Goal: Task Accomplishment & Management: Complete application form

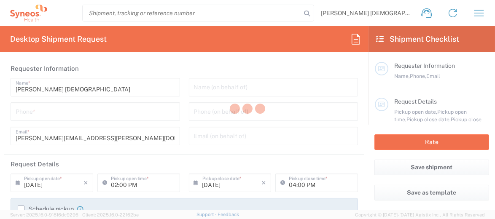
type input "3229"
type input "Spain"
type input "Syneos Health Clinical Spain"
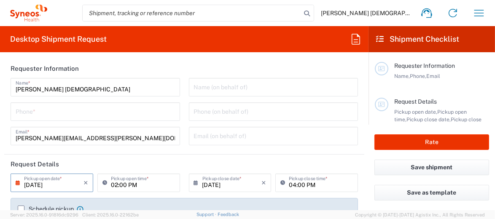
click at [71, 185] on input "08/11/2025" at bounding box center [53, 182] width 59 height 15
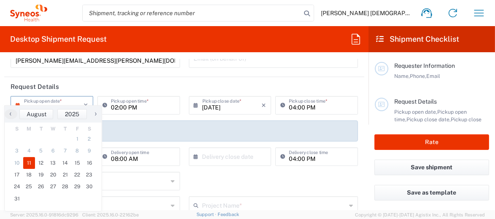
scroll to position [84, 0]
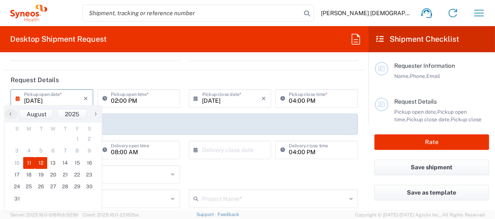
click at [42, 162] on span "12" at bounding box center [41, 163] width 12 height 12
type input "08/12/2025"
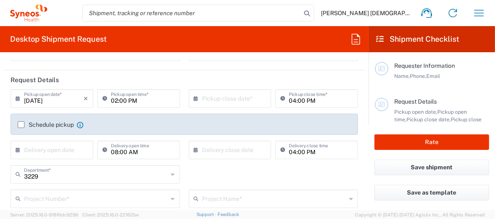
click at [149, 100] on input "02:00 PM" at bounding box center [143, 98] width 64 height 15
click at [158, 101] on input "02:00 PM" at bounding box center [143, 98] width 64 height 15
click at [103, 97] on icon at bounding box center [106, 98] width 8 height 13
click at [21, 125] on label "Schedule pickup" at bounding box center [46, 124] width 56 height 7
click at [21, 125] on input "Schedule pickup" at bounding box center [21, 125] width 0 height 0
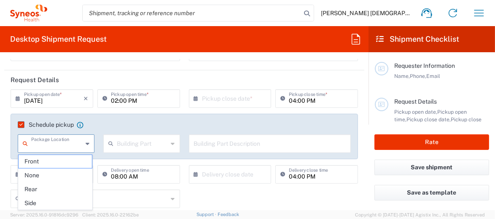
click at [152, 99] on input "02:00 PM" at bounding box center [143, 98] width 64 height 15
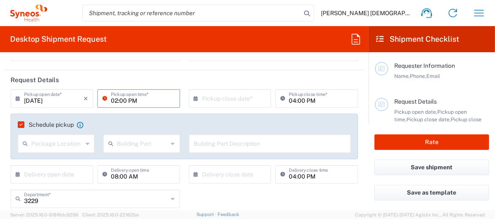
click at [102, 98] on icon at bounding box center [106, 98] width 8 height 13
click at [15, 98] on div "08/12/2025 × Pickup open date *" at bounding box center [52, 98] width 83 height 19
click at [18, 98] on icon at bounding box center [20, 98] width 8 height 13
click at [66, 98] on input "08/12/2025" at bounding box center [53, 98] width 59 height 15
click at [67, 100] on input "08/12/2025" at bounding box center [53, 98] width 59 height 15
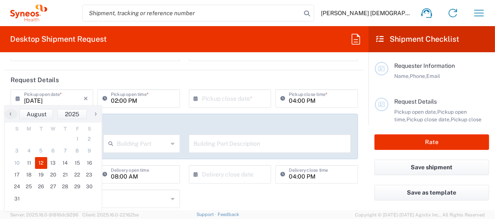
drag, startPoint x: 16, startPoint y: 97, endPoint x: 75, endPoint y: 153, distance: 82.0
click at [16, 97] on icon at bounding box center [20, 98] width 8 height 13
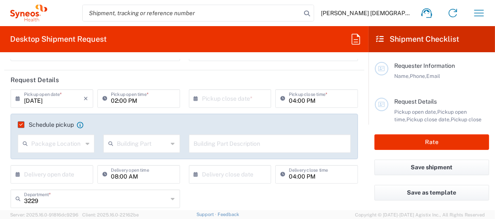
click at [18, 99] on icon at bounding box center [20, 98] width 8 height 13
click at [70, 98] on input "08/12/2025" at bounding box center [53, 98] width 59 height 15
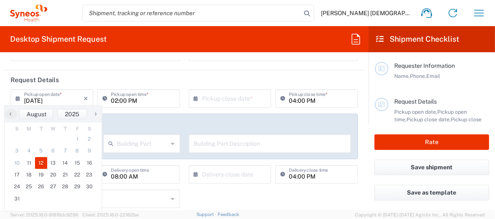
click at [73, 96] on input "08/12/2025" at bounding box center [53, 98] width 59 height 15
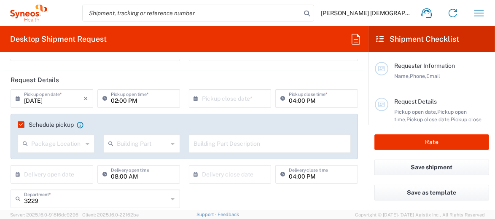
click at [55, 99] on input "08/12/2025" at bounding box center [53, 98] width 59 height 15
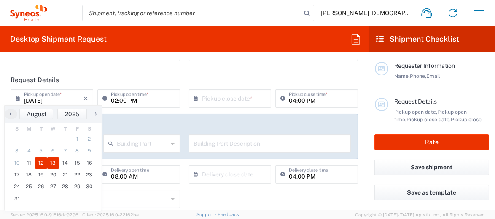
click at [51, 161] on span "13" at bounding box center [53, 163] width 12 height 12
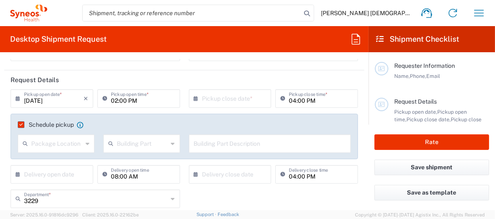
click at [140, 100] on input "02:00 PM" at bounding box center [143, 98] width 64 height 15
click at [148, 101] on input "02:00 PM" at bounding box center [143, 98] width 64 height 15
click at [115, 101] on input "02:00 PM" at bounding box center [143, 98] width 64 height 15
click at [55, 97] on input "08/13/2025" at bounding box center [53, 98] width 59 height 15
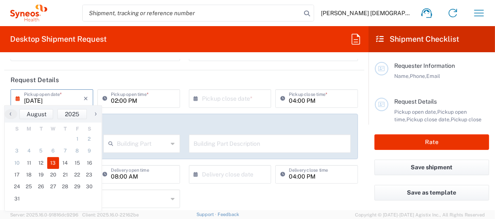
click at [16, 99] on icon at bounding box center [20, 98] width 8 height 13
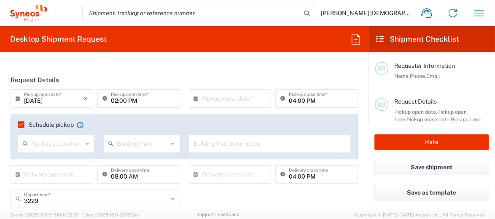
click at [17, 98] on icon at bounding box center [20, 98] width 8 height 13
click at [64, 97] on input "08/13/2025" at bounding box center [53, 98] width 59 height 15
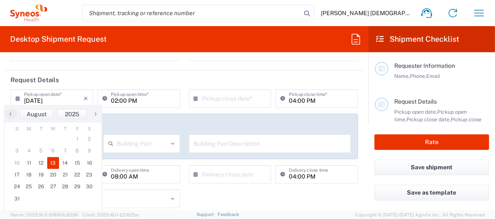
click at [29, 99] on input "08/13/2025" at bounding box center [53, 98] width 59 height 15
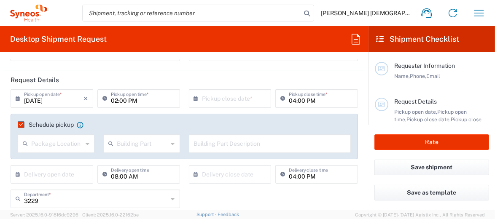
click at [20, 99] on icon at bounding box center [20, 98] width 8 height 13
click at [59, 100] on input "08/13/2025" at bounding box center [53, 98] width 59 height 15
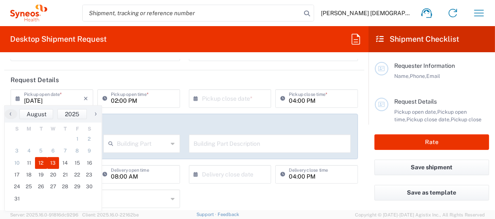
click at [43, 160] on span "12" at bounding box center [41, 163] width 12 height 12
type input "08/12/2025"
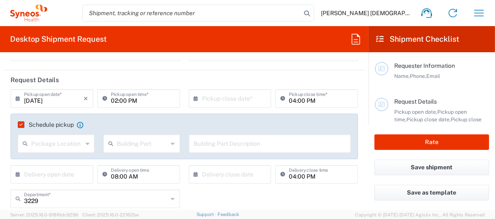
click at [117, 99] on input "02:00 PM" at bounding box center [143, 98] width 64 height 15
click at [139, 100] on input "09:00 PM" at bounding box center [143, 98] width 64 height 15
type input "09:00 AM"
click at [206, 101] on input "text" at bounding box center [231, 98] width 59 height 15
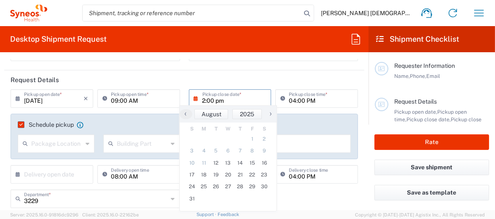
type input "2:00 pm"
click at [312, 100] on input "04:00 PM" at bounding box center [321, 98] width 64 height 15
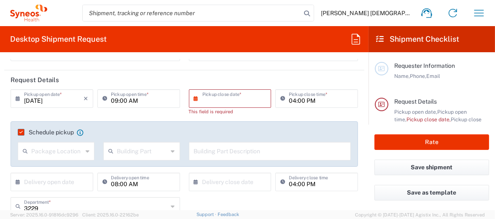
click at [227, 97] on input "text" at bounding box center [231, 98] width 59 height 15
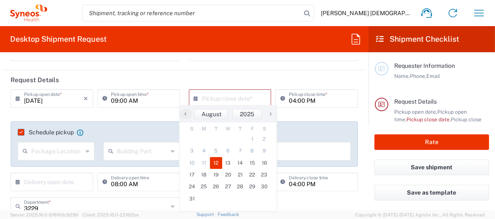
click at [215, 162] on span "12" at bounding box center [216, 163] width 12 height 12
type input "08/12/2025"
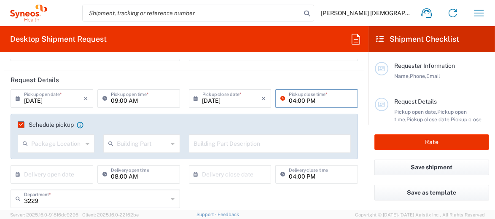
click at [296, 99] on input "04:00 PM" at bounding box center [321, 98] width 64 height 15
click at [290, 99] on input "04:00 PM" at bounding box center [321, 98] width 64 height 15
type input "03:00 PM"
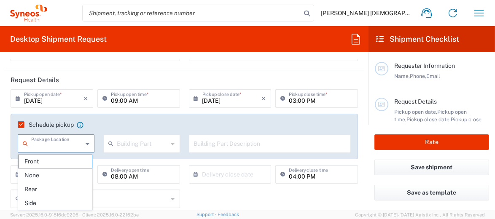
click at [67, 144] on input "text" at bounding box center [56, 143] width 51 height 15
click at [128, 140] on input "text" at bounding box center [142, 143] width 51 height 15
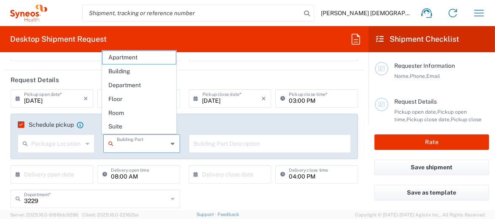
click at [47, 147] on input "text" at bounding box center [56, 143] width 51 height 15
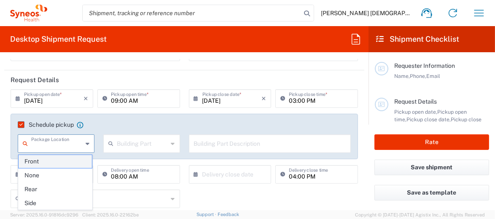
click at [35, 162] on span "Front" at bounding box center [55, 161] width 73 height 13
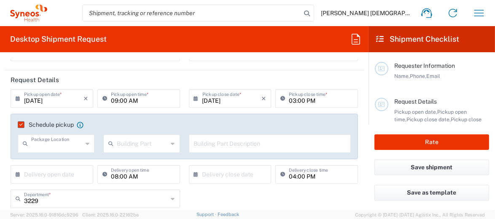
type input "Front"
click at [135, 142] on input "text" at bounding box center [142, 143] width 51 height 15
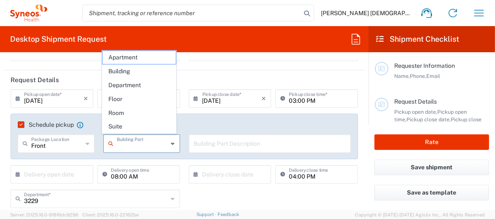
click at [70, 125] on label "Schedule pickup" at bounding box center [46, 124] width 56 height 7
click at [19, 125] on input "Schedule pickup" at bounding box center [19, 125] width 0 height 0
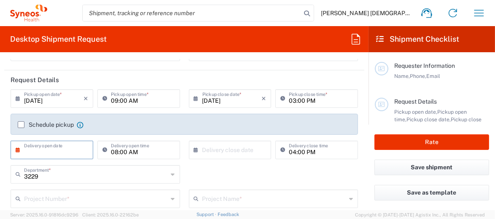
click at [28, 151] on input "text" at bounding box center [53, 149] width 59 height 15
click at [16, 149] on icon at bounding box center [20, 149] width 8 height 13
click at [17, 149] on icon at bounding box center [20, 149] width 8 height 13
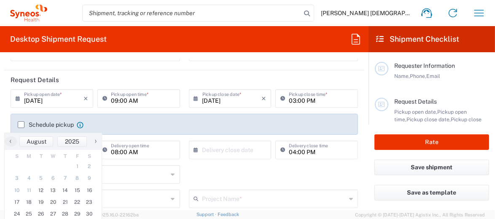
scroll to position [126, 0]
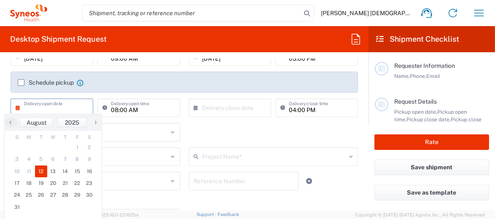
click at [40, 170] on span "12" at bounding box center [41, 172] width 12 height 12
type input "08/12/2025"
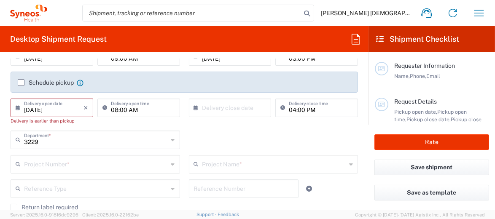
click at [236, 110] on input "text" at bounding box center [231, 107] width 59 height 15
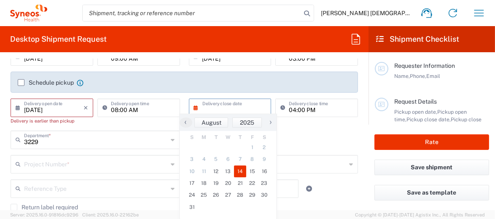
click at [240, 172] on span "14" at bounding box center [240, 172] width 12 height 12
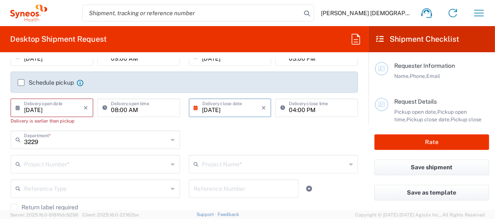
click at [236, 111] on input "08/14/2025" at bounding box center [231, 107] width 59 height 15
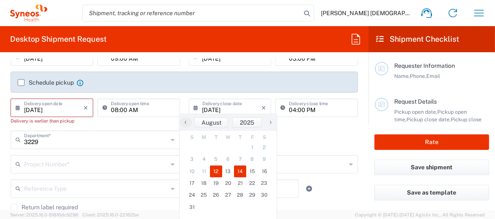
click at [213, 171] on span "12" at bounding box center [216, 172] width 12 height 12
type input "08/12/2025"
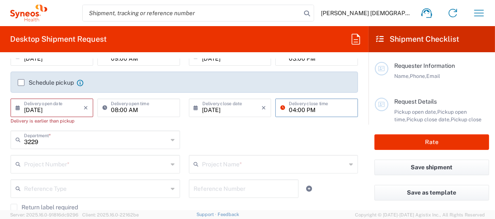
click at [323, 109] on input "04:00 PM" at bounding box center [321, 107] width 64 height 15
type input "03:00 PM"
click at [227, 140] on div "3229 Department * 3229 3000 3100 3109 3110 3111 3112 3125 3130 3135 3136 3150 3…" at bounding box center [184, 143] width 356 height 24
click at [47, 105] on input "08/12/2025" at bounding box center [53, 107] width 59 height 15
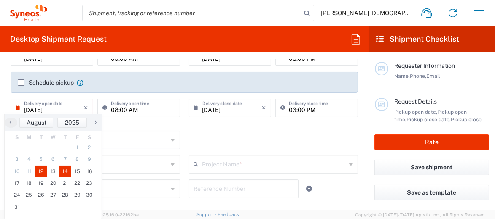
click at [62, 172] on span "14" at bounding box center [65, 172] width 12 height 12
type input "08/14/2025"
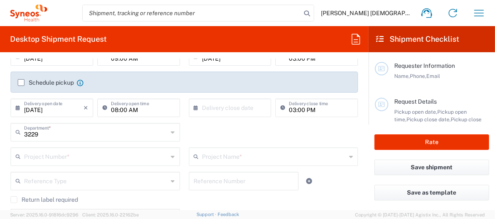
click at [202, 108] on input "text" at bounding box center [231, 107] width 59 height 15
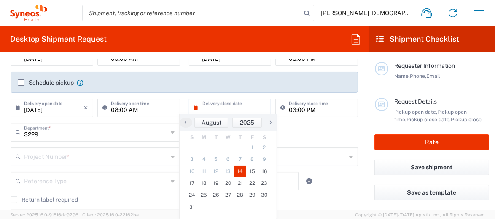
click at [240, 170] on span "14" at bounding box center [240, 172] width 12 height 12
type input "08/14/2025"
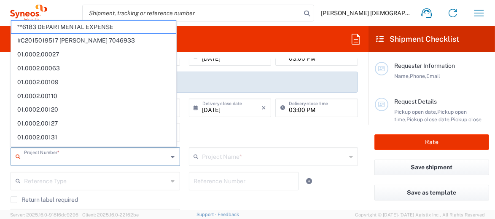
click at [97, 155] on input "text" at bounding box center [96, 156] width 144 height 15
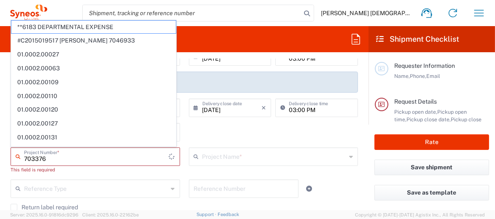
type input "7033761"
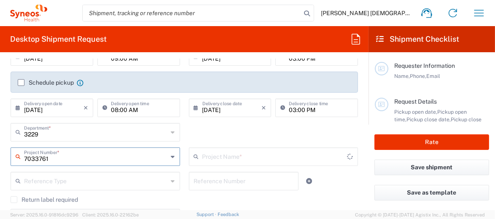
type input "Medac 7033761"
type input "7033761"
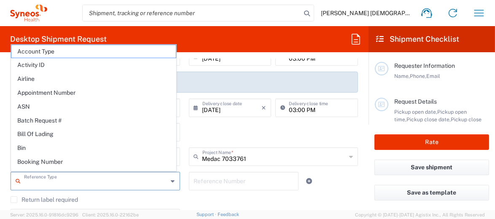
click at [78, 183] on input "text" at bounding box center [96, 180] width 144 height 15
click at [99, 201] on agx-checkbox-control "Return label required" at bounding box center [184, 199] width 347 height 7
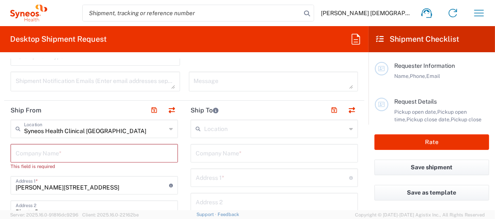
scroll to position [295, 0]
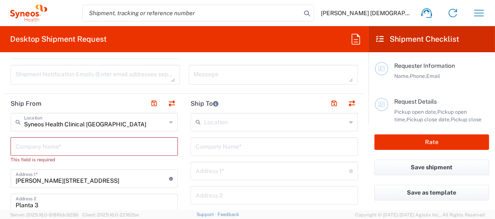
click at [118, 123] on input "Syneos Health Clinical Spain" at bounding box center [95, 121] width 142 height 15
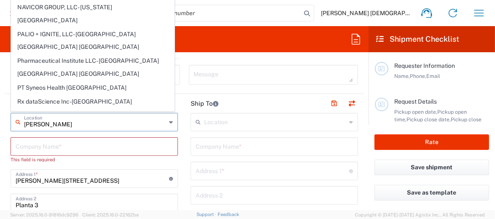
scroll to position [0, 0]
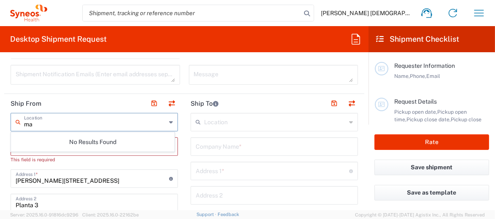
type input "m"
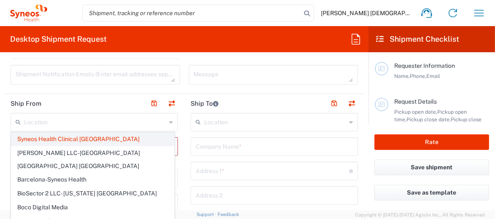
click at [88, 139] on span "Syneos Health Clinical Spain" at bounding box center [92, 139] width 163 height 13
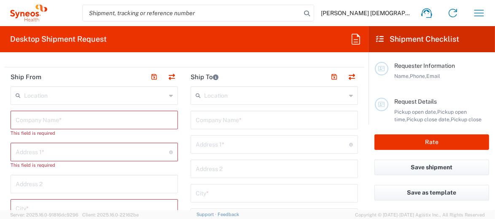
scroll to position [337, 0]
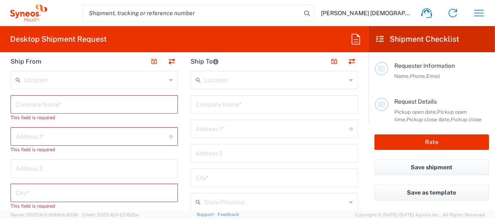
click at [68, 105] on input "text" at bounding box center [94, 104] width 157 height 15
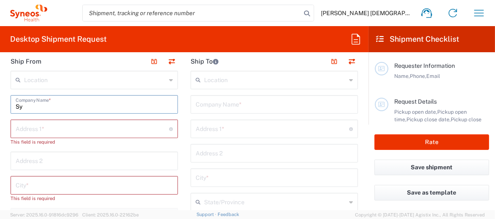
type input "S"
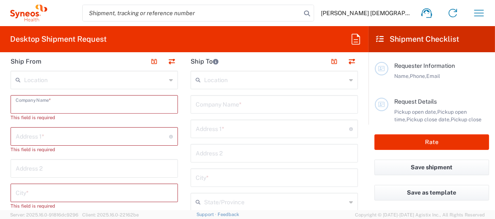
type input "s"
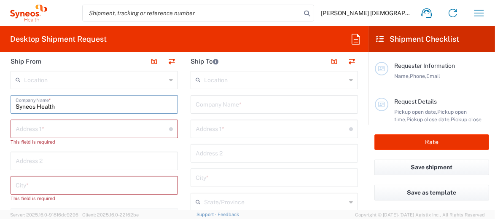
type input "Syneos Health"
click at [71, 130] on input "text" at bounding box center [92, 128] width 153 height 15
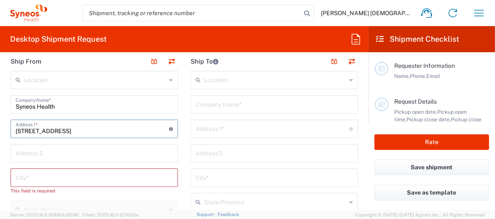
type input "Avda de Republica Argentina Nº 2"
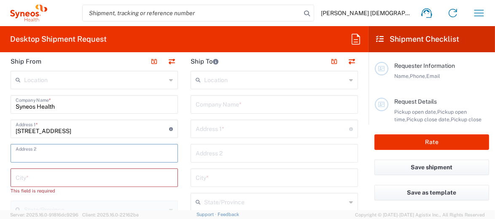
click at [77, 152] on input "text" at bounding box center [94, 152] width 157 height 15
drag, startPoint x: 69, startPoint y: 156, endPoint x: 32, endPoint y: 154, distance: 37.1
click at [32, 154] on input "14005 - Cordoba" at bounding box center [94, 152] width 157 height 15
type input "14005"
click at [36, 176] on input "text" at bounding box center [94, 177] width 157 height 15
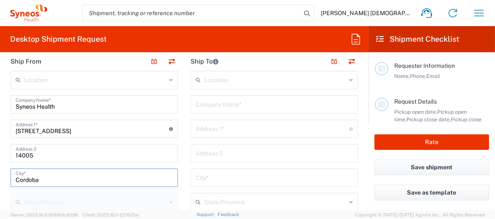
type input "Cordoba"
click at [118, 131] on input "Avda de Republica Argentina Nº 2" at bounding box center [92, 128] width 153 height 15
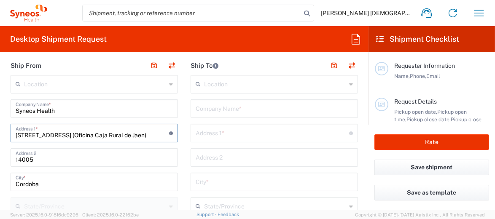
scroll to position [379, 0]
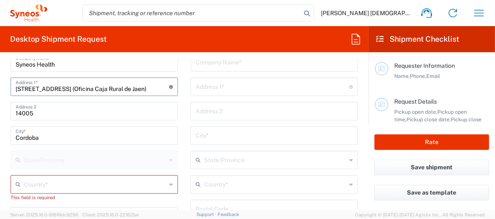
type input "Avda de Republica Argentina Nº 2 (Oficina Caja Rural de Jaen)"
click at [84, 183] on input "text" at bounding box center [95, 184] width 142 height 15
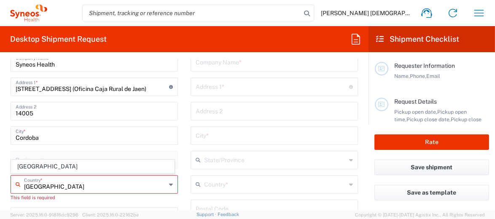
type input "Spain"
drag, startPoint x: 212, startPoint y: 160, endPoint x: 78, endPoint y: 150, distance: 135.2
click at [212, 160] on input "text" at bounding box center [275, 159] width 142 height 15
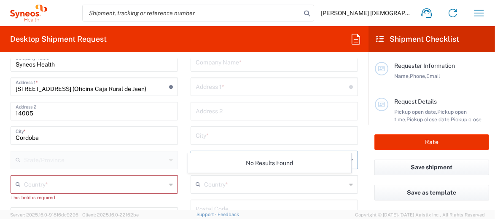
scroll to position [421, 0]
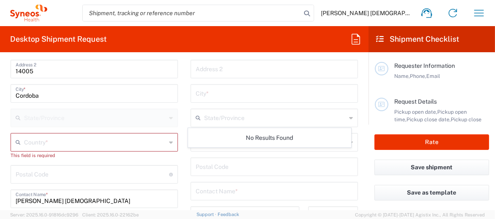
click at [169, 141] on icon at bounding box center [171, 142] width 4 height 13
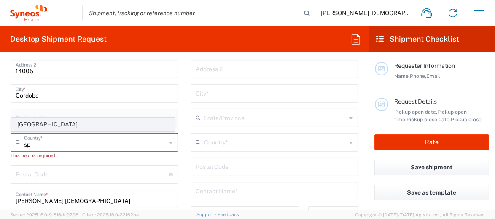
click at [27, 126] on span "Spain" at bounding box center [92, 124] width 163 height 13
type input "Spain"
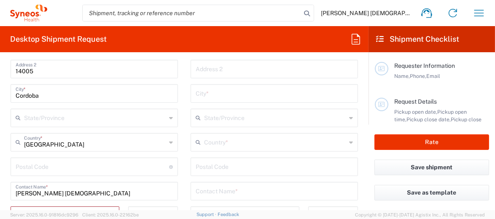
scroll to position [464, 0]
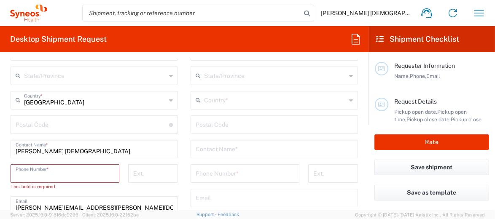
click at [76, 171] on input "tel" at bounding box center [65, 173] width 99 height 15
type input "672476321"
type input "maria.lopez-quecuty@syneoshealth.com"
type input "-- Choose --"
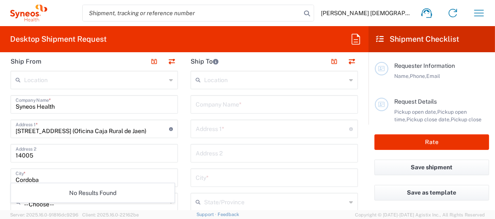
scroll to position [295, 0]
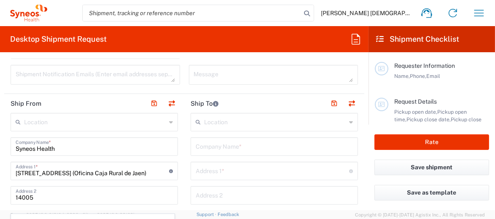
click at [248, 145] on input "text" at bounding box center [274, 146] width 157 height 15
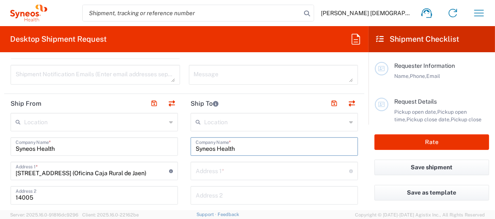
type input "Syneos Health"
click at [236, 172] on input "text" at bounding box center [272, 170] width 153 height 15
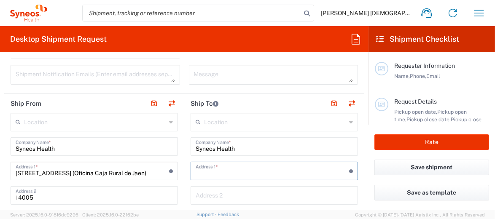
paste input "Calle Navarra, nº 9, bj 1"
type input "Calle Navarra, nº 9, bj 1"
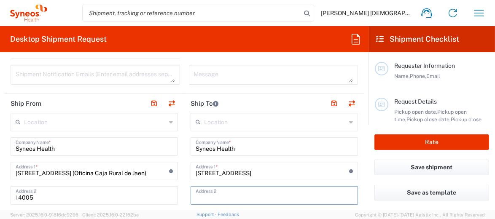
click at [232, 193] on input "text" at bounding box center [274, 195] width 157 height 15
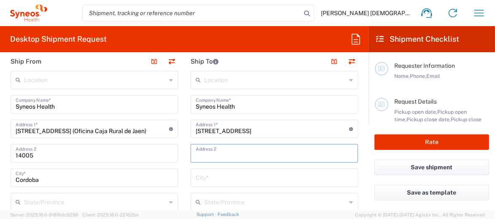
scroll to position [379, 0]
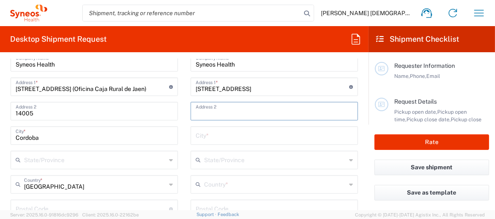
paste input "08014 Barcelona"
drag, startPoint x: 211, startPoint y: 114, endPoint x: 244, endPoint y: 113, distance: 32.9
click at [244, 113] on input "08014 Barcelona" at bounding box center [274, 110] width 157 height 15
type input "08014"
click at [209, 136] on input "text" at bounding box center [274, 135] width 157 height 15
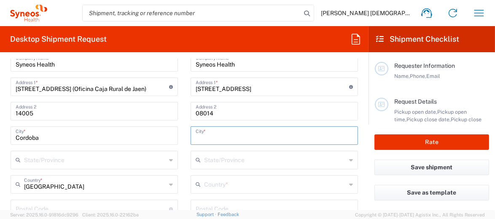
paste input "Barcelona"
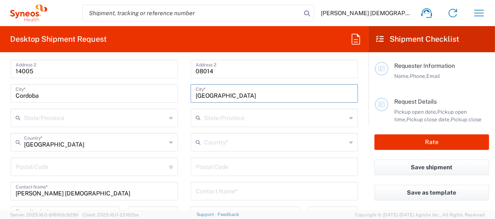
type input "Barcelona"
click at [349, 142] on icon at bounding box center [351, 142] width 4 height 13
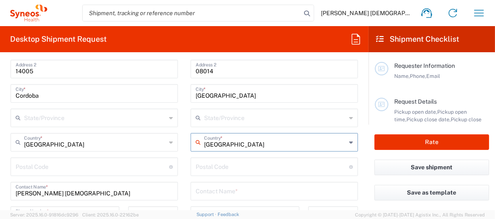
type input "Spain"
click at [207, 169] on input "undefined" at bounding box center [272, 166] width 153 height 15
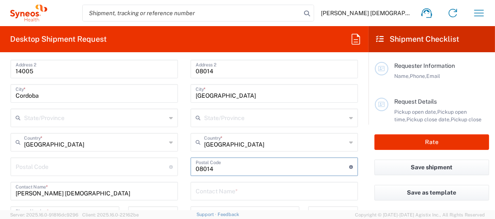
type input "08014"
drag, startPoint x: 211, startPoint y: 72, endPoint x: 187, endPoint y: 72, distance: 24.0
click at [187, 72] on main "Location Addison Whitney LLC-Morrisvile NC US Barcelona-Syneos Health BioSector…" at bounding box center [274, 164] width 180 height 354
drag, startPoint x: 38, startPoint y: 71, endPoint x: 14, endPoint y: 71, distance: 23.6
click at [14, 71] on div "14005 Address 2" at bounding box center [94, 69] width 167 height 19
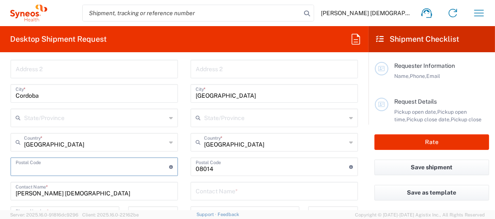
click at [53, 165] on input "undefined" at bounding box center [92, 166] width 153 height 15
paste input "14005"
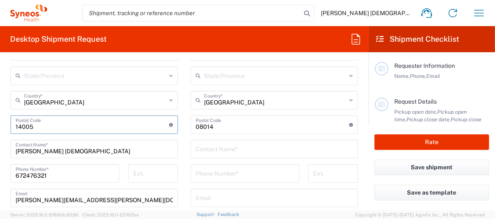
type input "14005"
click at [252, 153] on input "text" at bounding box center [274, 148] width 157 height 15
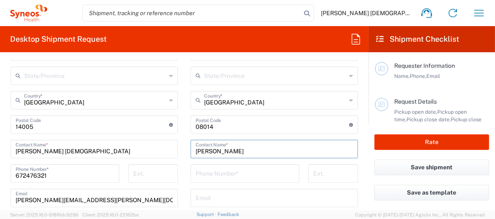
type input "Noelia Serrano"
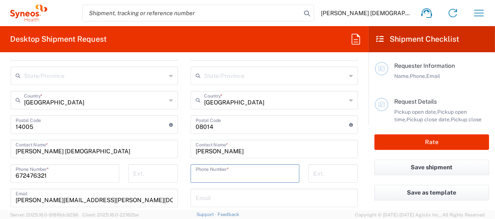
click at [249, 172] on input "tel" at bounding box center [245, 173] width 99 height 15
paste input "14005"
type input "14005"
drag, startPoint x: 232, startPoint y: 172, endPoint x: 193, endPoint y: 176, distance: 39.8
click at [196, 176] on input "14005" at bounding box center [245, 173] width 99 height 15
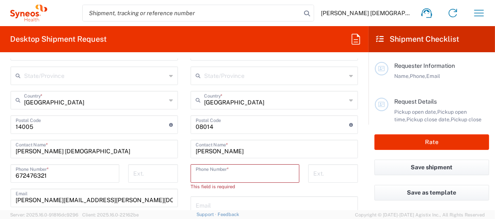
paste input "+34 34 683 229 596"
drag, startPoint x: 215, startPoint y: 174, endPoint x: 193, endPoint y: 174, distance: 21.9
click at [196, 174] on input "+34 34 683 229 596" at bounding box center [245, 173] width 99 height 15
type input "683 229 596"
click at [235, 197] on input "text" at bounding box center [274, 197] width 157 height 15
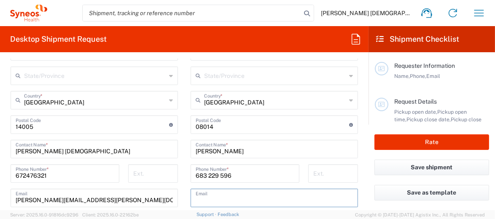
paste input "noelia.serrano@syneoshealth.com"
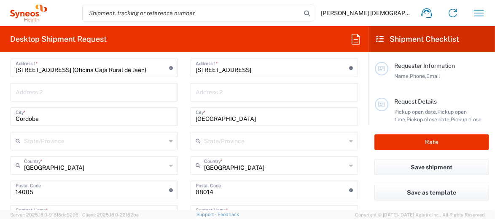
scroll to position [379, 0]
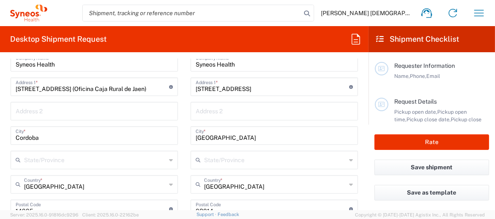
type input "noelia.serrano@syneoshealth.com"
drag, startPoint x: 110, startPoint y: 88, endPoint x: 173, endPoint y: 89, distance: 63.2
click at [173, 89] on div "Avda de Republica Argentina Nº 2 (Oficina Caja Rural de Jaen) Address 1 * For c…" at bounding box center [94, 87] width 167 height 19
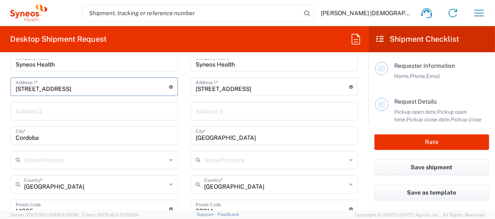
type input "Avda de Republica Argentina Nº 2"
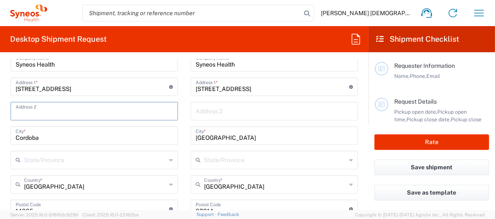
click at [49, 111] on input "text" at bounding box center [94, 110] width 157 height 15
paste input "(Oficina Caja Rural de Jaen)"
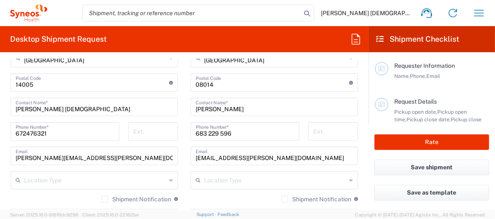
scroll to position [548, 0]
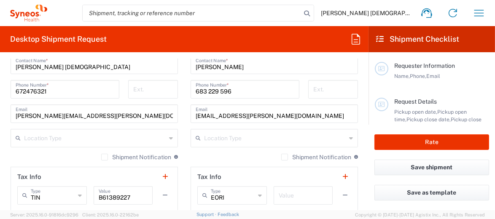
type input "(Oficina Caja Rural de Jaen)"
click at [101, 156] on label "Shipment Notification" at bounding box center [136, 157] width 70 height 7
click at [105, 157] on input "Shipment Notification" at bounding box center [105, 157] width 0 height 0
click at [281, 156] on label "Shipment Notification" at bounding box center [316, 157] width 70 height 7
click at [284, 157] on input "Shipment Notification" at bounding box center [284, 157] width 0 height 0
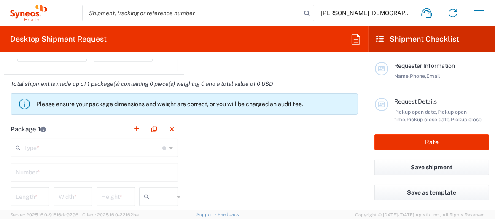
scroll to position [759, 0]
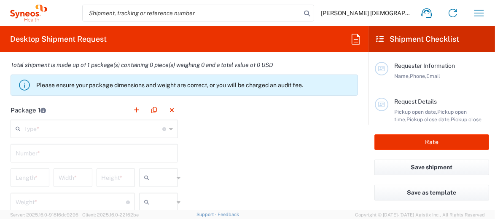
click at [169, 127] on icon at bounding box center [171, 128] width 4 height 13
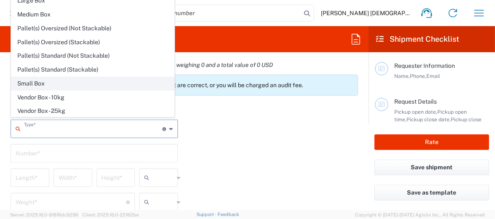
scroll to position [22, 0]
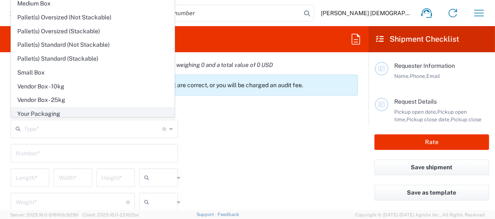
click at [71, 110] on span "Your Packaging" at bounding box center [92, 113] width 163 height 13
type input "Your Packaging"
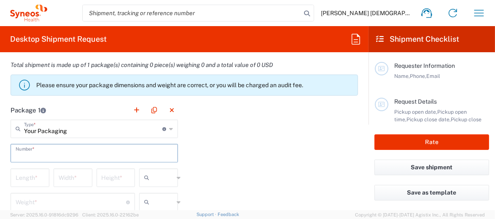
click at [39, 153] on input "text" at bounding box center [94, 152] width 157 height 15
type input "1"
click at [38, 178] on input "number" at bounding box center [30, 177] width 29 height 15
click at [31, 170] on input "31" at bounding box center [30, 177] width 29 height 15
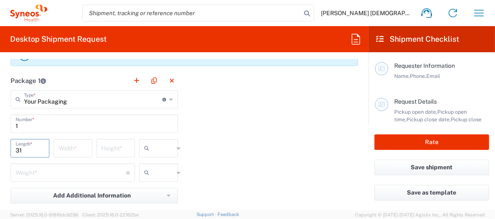
scroll to position [801, 0]
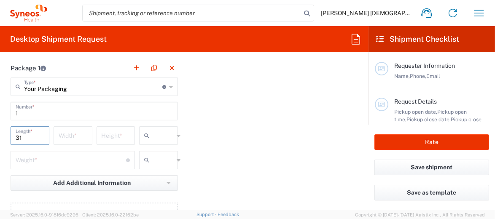
click at [31, 135] on input "31" at bounding box center [30, 135] width 29 height 15
type input "31"
click at [77, 136] on input "number" at bounding box center [73, 135] width 29 height 15
type input "20"
click at [114, 135] on input "number" at bounding box center [116, 135] width 29 height 15
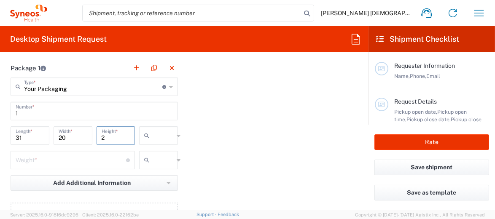
click at [66, 158] on input "number" at bounding box center [71, 159] width 110 height 15
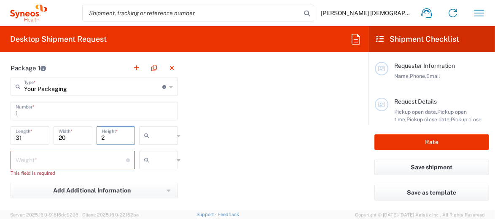
drag, startPoint x: 106, startPoint y: 136, endPoint x: 98, endPoint y: 137, distance: 7.6
click at [98, 137] on div "2 Height *" at bounding box center [116, 135] width 39 height 19
type input "10"
click at [144, 132] on icon at bounding box center [148, 135] width 8 height 13
click at [150, 152] on span "cm" at bounding box center [156, 151] width 36 height 13
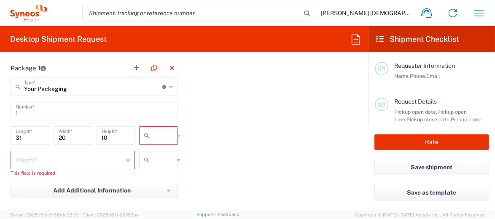
type input "cm"
click at [67, 159] on input "number" at bounding box center [71, 159] width 110 height 15
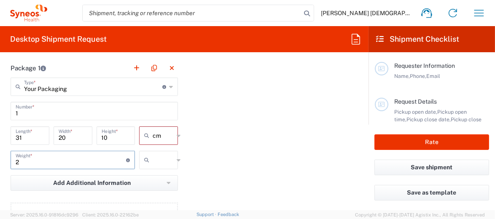
type input "2"
click at [177, 158] on icon at bounding box center [179, 159] width 4 height 13
click at [148, 173] on span "kgs" at bounding box center [156, 176] width 36 height 13
type input "kgs"
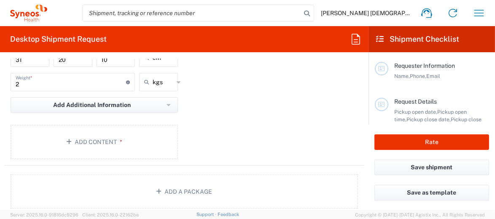
scroll to position [867, 0]
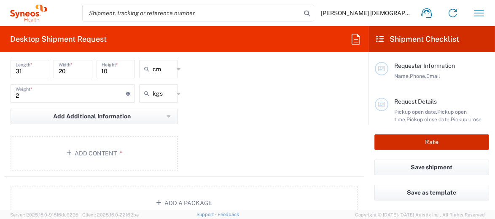
click at [430, 143] on button "Rate" at bounding box center [431, 142] width 115 height 16
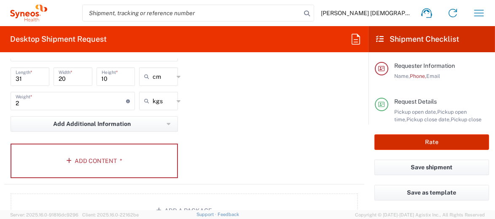
scroll to position [875, 0]
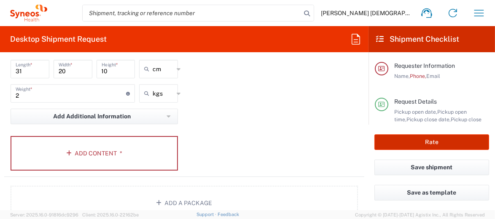
type input "7033761"
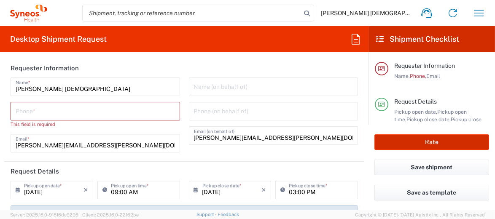
scroll to position [0, 0]
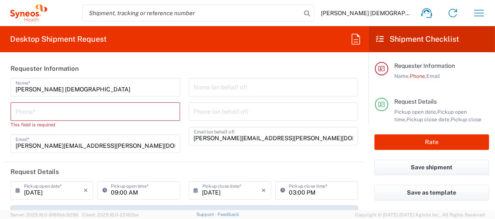
click at [67, 110] on input "tel" at bounding box center [95, 111] width 159 height 15
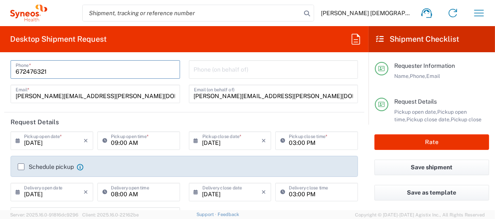
type input "667796146"
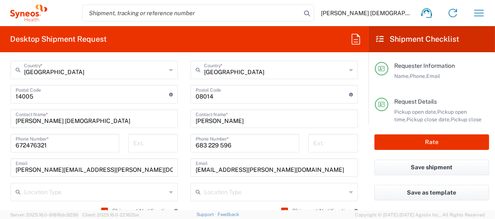
scroll to position [506, 0]
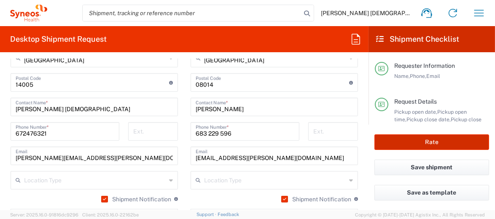
click at [436, 142] on button "Rate" at bounding box center [431, 142] width 115 height 16
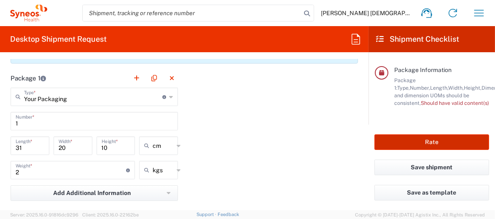
scroll to position [801, 0]
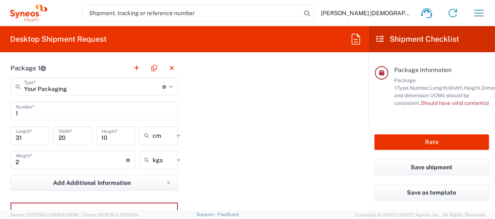
click at [29, 137] on input "31" at bounding box center [30, 135] width 29 height 15
click at [32, 128] on input "31" at bounding box center [30, 135] width 29 height 15
click at [26, 137] on input "31" at bounding box center [30, 135] width 29 height 15
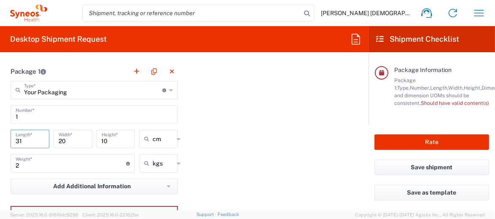
scroll to position [759, 0]
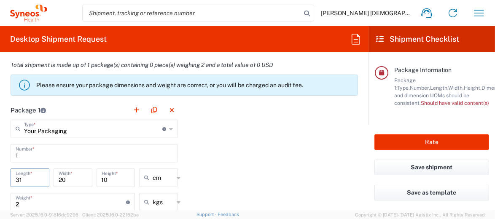
type input "Your Packaging"
click at [70, 128] on input "Your Packaging" at bounding box center [93, 128] width 138 height 15
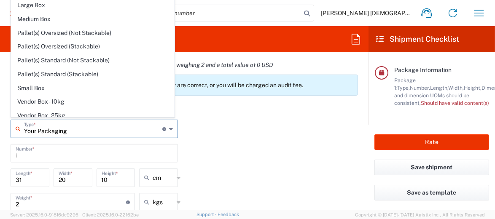
scroll to position [22, 0]
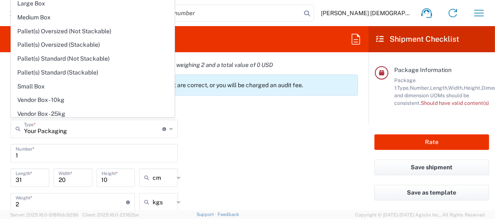
click at [211, 126] on div "Package 1 Your Packaging Type * Material used to package goods Your Packaging E…" at bounding box center [184, 193] width 360 height 185
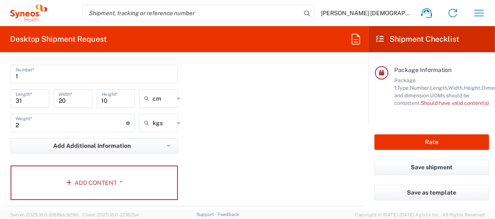
scroll to position [843, 0]
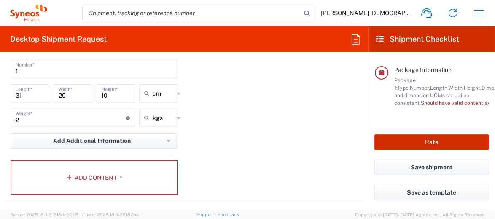
click at [438, 142] on button "Rate" at bounding box center [431, 142] width 115 height 16
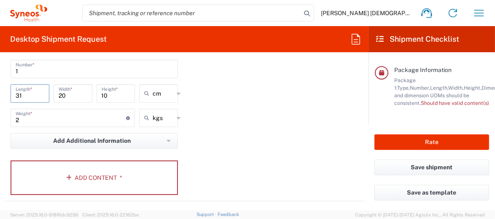
click at [40, 97] on input "31" at bounding box center [30, 93] width 29 height 15
click at [30, 88] on input "31" at bounding box center [30, 93] width 29 height 15
drag, startPoint x: 29, startPoint y: 94, endPoint x: 18, endPoint y: 95, distance: 11.4
click at [18, 95] on input "31" at bounding box center [30, 93] width 29 height 15
type input "35"
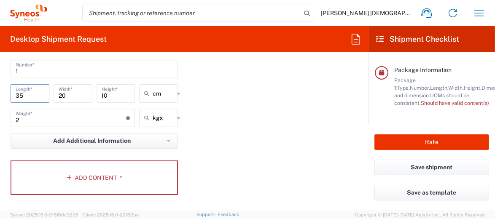
click at [81, 95] on input "20" at bounding box center [73, 93] width 29 height 15
drag, startPoint x: 69, startPoint y: 94, endPoint x: 60, endPoint y: 94, distance: 8.9
click at [60, 94] on input "20" at bounding box center [73, 93] width 29 height 15
type input "25"
click at [124, 94] on input "10" at bounding box center [116, 93] width 29 height 15
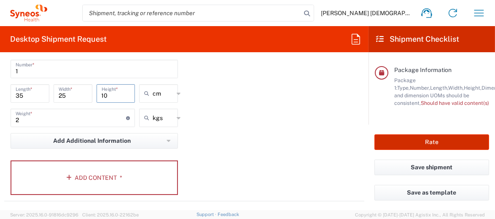
click at [445, 142] on button "Rate" at bounding box center [431, 142] width 115 height 16
click at [444, 142] on button "Rate" at bounding box center [431, 142] width 115 height 16
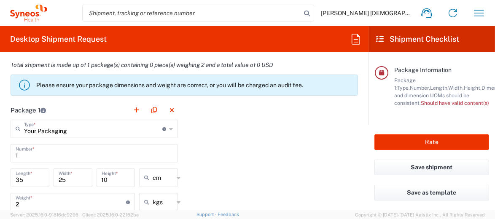
click at [169, 128] on icon at bounding box center [171, 128] width 4 height 13
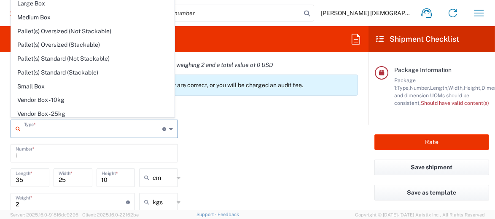
scroll to position [0, 0]
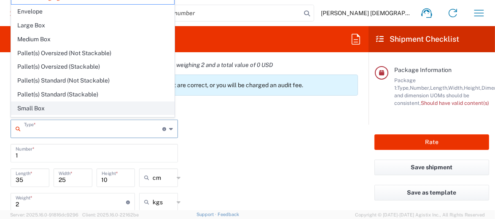
click at [80, 106] on span "Small Box" at bounding box center [92, 108] width 163 height 13
type input "Small Box"
type input "31.12"
type input "27.94"
type input "3.81"
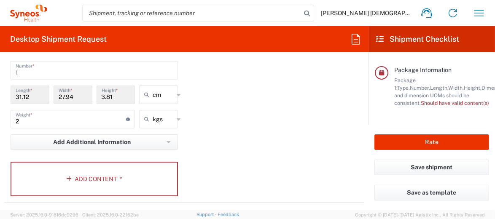
scroll to position [843, 0]
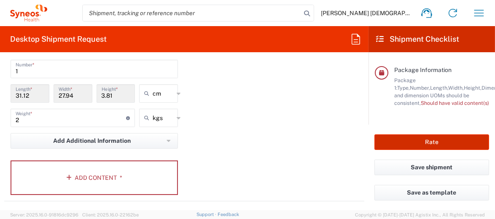
click at [437, 145] on button "Rate" at bounding box center [431, 142] width 115 height 16
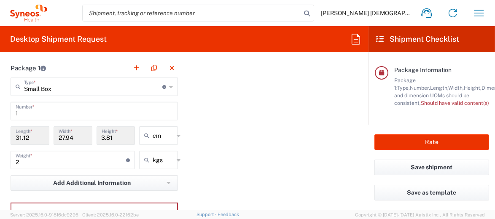
click at [163, 85] on div "Small Box Type * Material used to package goods" at bounding box center [94, 87] width 167 height 19
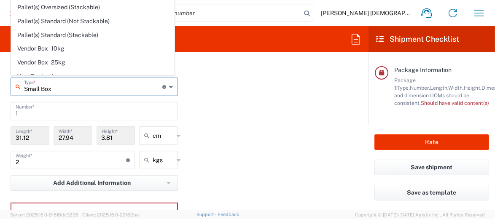
scroll to position [22, 0]
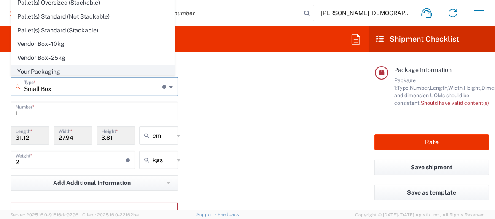
click at [57, 67] on span "Your Packaging" at bounding box center [92, 71] width 163 height 13
type input "Your Packaging"
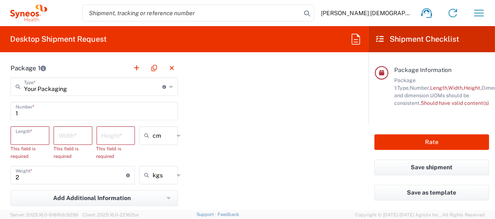
click at [35, 134] on input "number" at bounding box center [30, 135] width 29 height 15
type input "32"
click at [177, 134] on icon at bounding box center [179, 135] width 4 height 13
type input "cm"
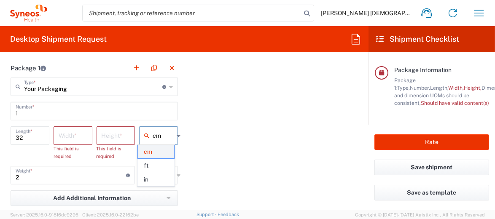
click at [145, 151] on span "cm" at bounding box center [156, 151] width 36 height 13
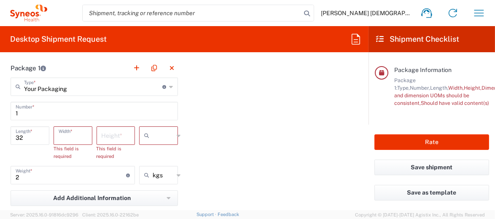
click at [73, 133] on input "number" at bounding box center [73, 135] width 29 height 15
type input "3"
type input "25"
click at [115, 133] on input "number" at bounding box center [116, 135] width 29 height 15
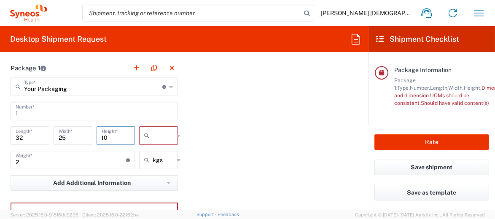
scroll to position [843, 0]
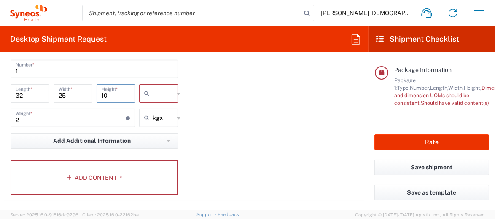
type input "10"
click at [177, 91] on icon at bounding box center [179, 93] width 4 height 13
click at [144, 108] on span "cm" at bounding box center [156, 109] width 36 height 13
type input "cm"
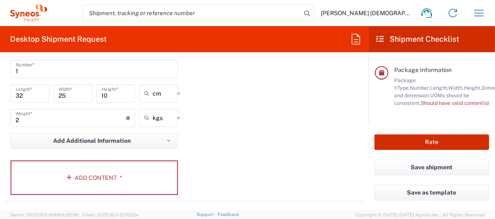
click at [439, 144] on button "Rate" at bounding box center [431, 142] width 115 height 16
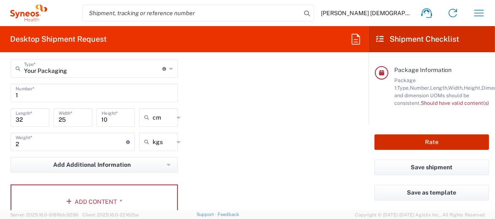
scroll to position [801, 0]
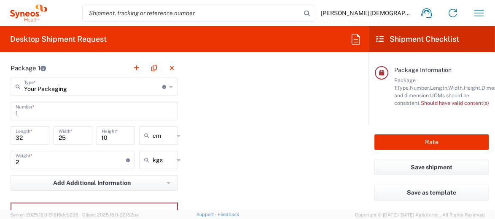
click at [169, 84] on icon at bounding box center [171, 86] width 4 height 13
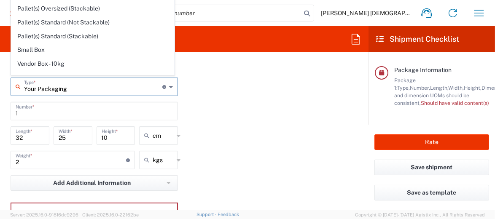
scroll to position [22, 0]
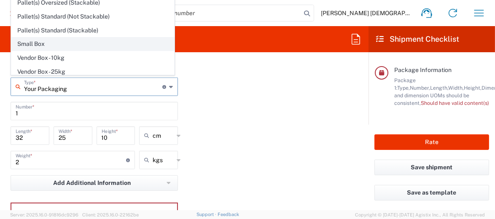
click at [41, 41] on span "Small Box" at bounding box center [92, 44] width 163 height 13
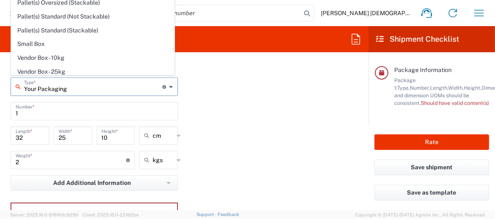
type input "Small Box"
type input "31.12"
type input "27.94"
type input "3.81"
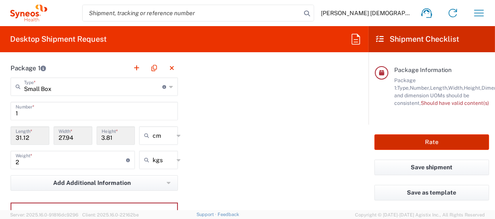
click at [431, 145] on button "Rate" at bounding box center [431, 142] width 115 height 16
click at [432, 144] on button "Rate" at bounding box center [431, 142] width 115 height 16
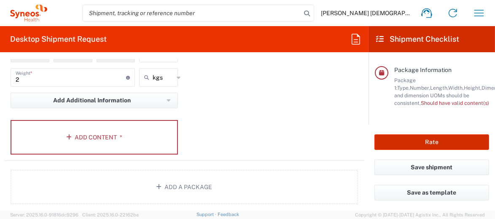
scroll to position [885, 0]
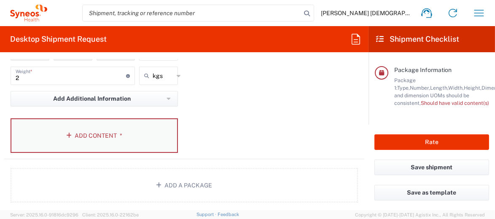
click at [82, 131] on button "Add Content *" at bounding box center [94, 135] width 167 height 35
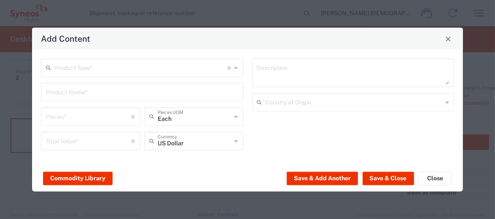
click at [103, 68] on input "text" at bounding box center [140, 67] width 173 height 15
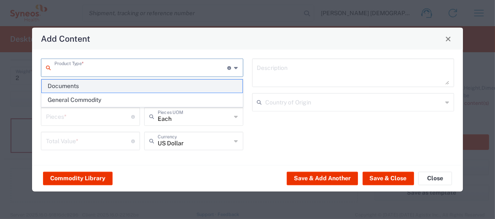
click at [72, 86] on span "Documents" at bounding box center [142, 86] width 201 height 13
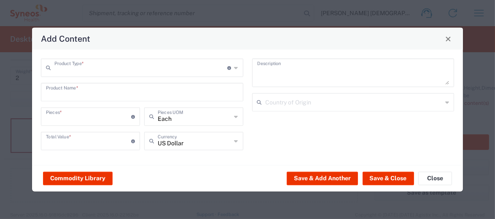
type input "Documents"
type input "1"
type textarea "Documents"
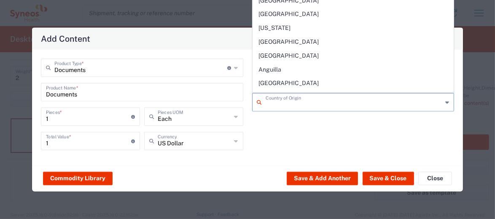
click at [309, 103] on input "text" at bounding box center [354, 101] width 177 height 15
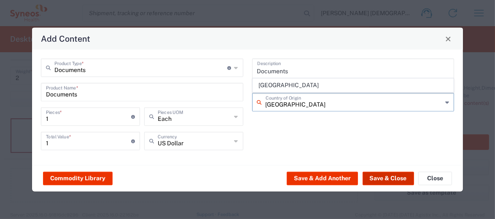
type input "spain"
click at [392, 180] on button "Save & Close" at bounding box center [387, 178] width 51 height 13
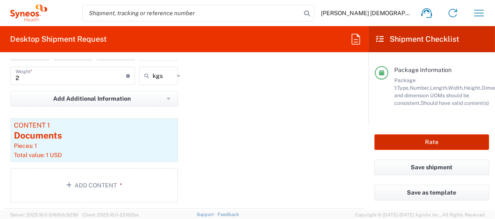
click at [437, 145] on button "Rate" at bounding box center [431, 142] width 115 height 16
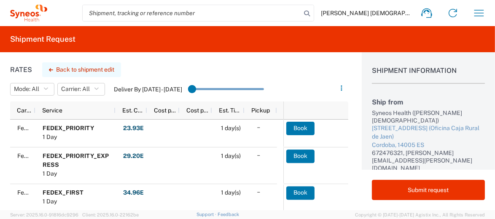
click at [56, 69] on button "Back to shipment edit" at bounding box center [81, 69] width 79 height 15
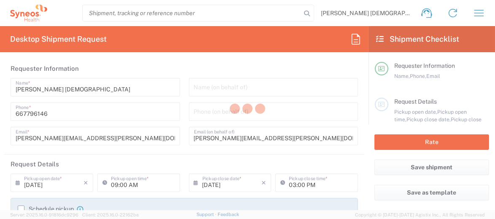
type input "3229"
type input "7033761"
type input "Medac 7033761"
type input "Small Box"
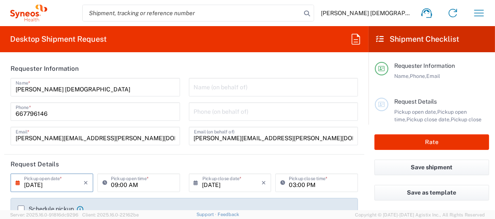
click at [56, 184] on input "08/12/2025" at bounding box center [53, 182] width 59 height 15
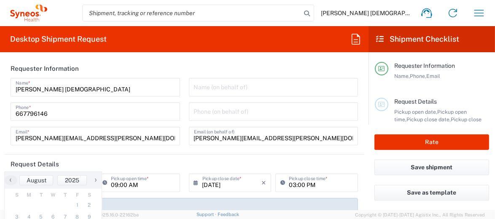
scroll to position [42, 0]
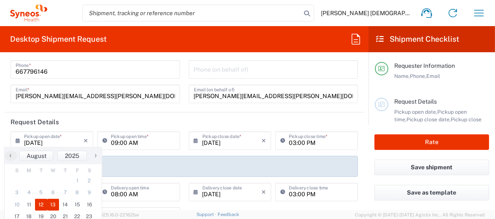
click at [51, 204] on span "13" at bounding box center [53, 205] width 12 height 12
type input "08/13/2025"
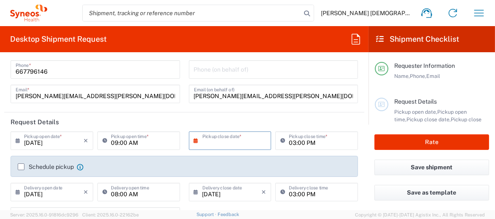
click at [216, 142] on input "text" at bounding box center [231, 140] width 59 height 15
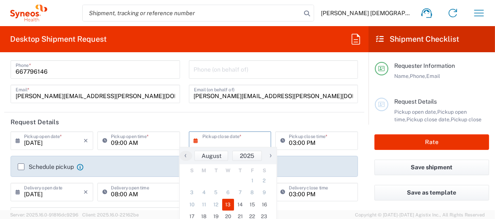
click at [230, 205] on span "13" at bounding box center [228, 205] width 12 height 12
type input "08/13/2025"
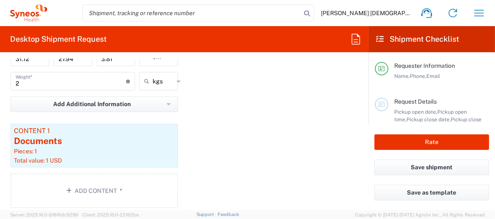
scroll to position [885, 0]
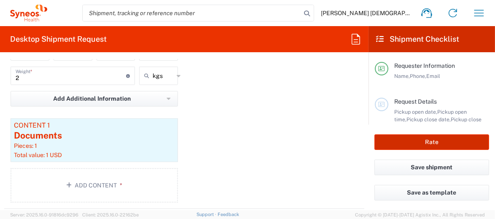
click at [425, 144] on button "Rate" at bounding box center [431, 142] width 115 height 16
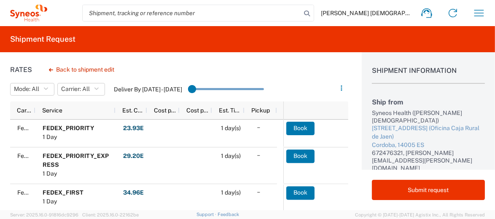
scroll to position [15, 0]
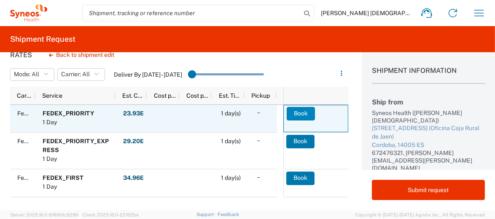
click at [296, 113] on button "Book" at bounding box center [301, 113] width 28 height 13
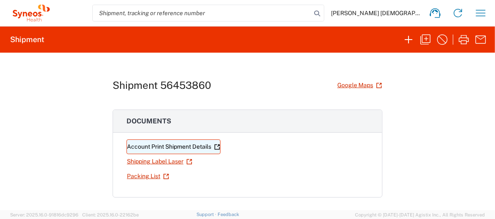
click at [214, 144] on icon at bounding box center [217, 147] width 6 height 6
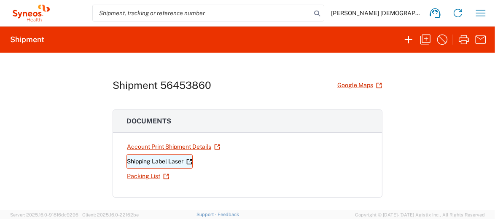
click at [173, 161] on link "Shipping Label Laser" at bounding box center [159, 161] width 66 height 15
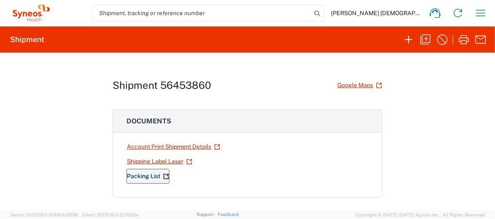
click at [148, 176] on link "Packing List" at bounding box center [147, 176] width 43 height 15
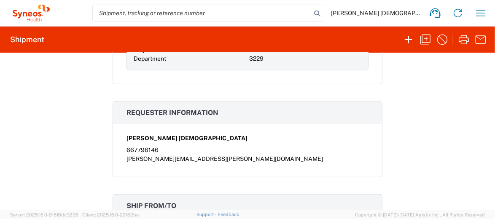
scroll to position [221, 0]
